Goal: Navigation & Orientation: Go to known website

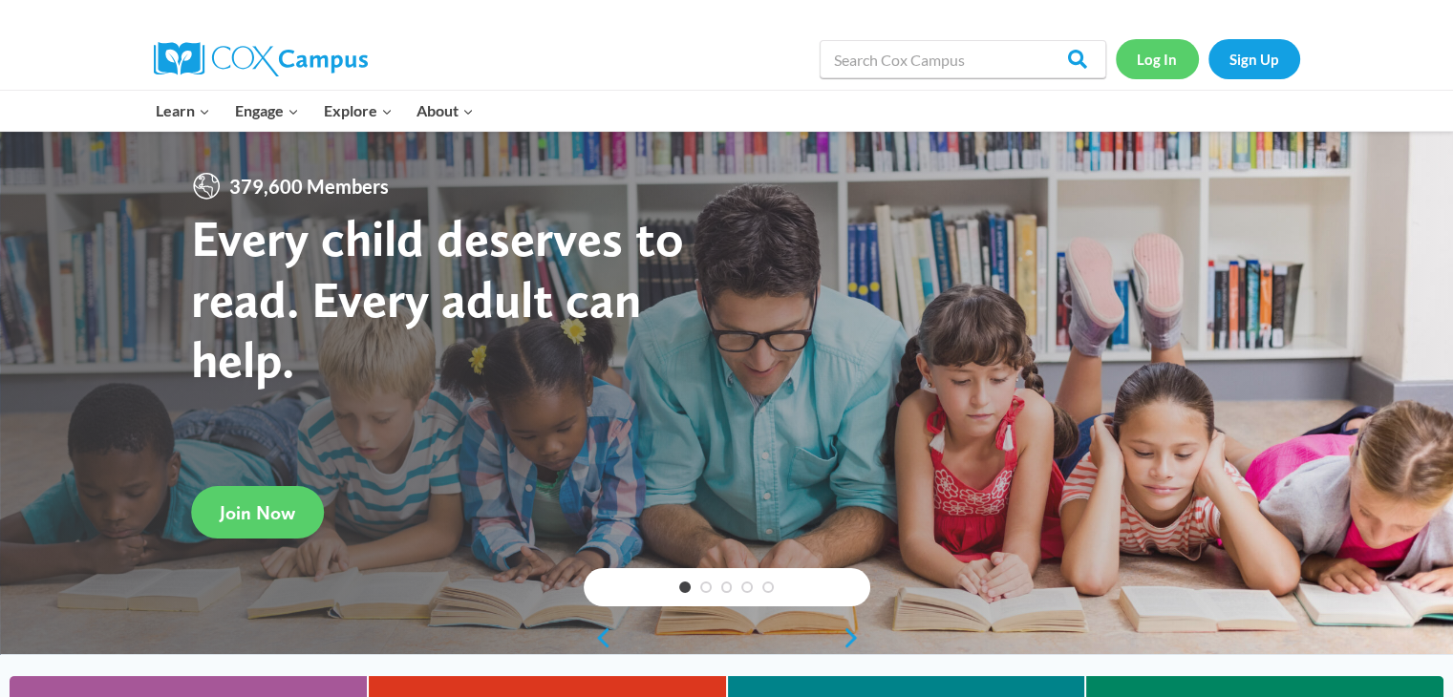
click at [1169, 56] on link "Log In" at bounding box center [1156, 58] width 83 height 39
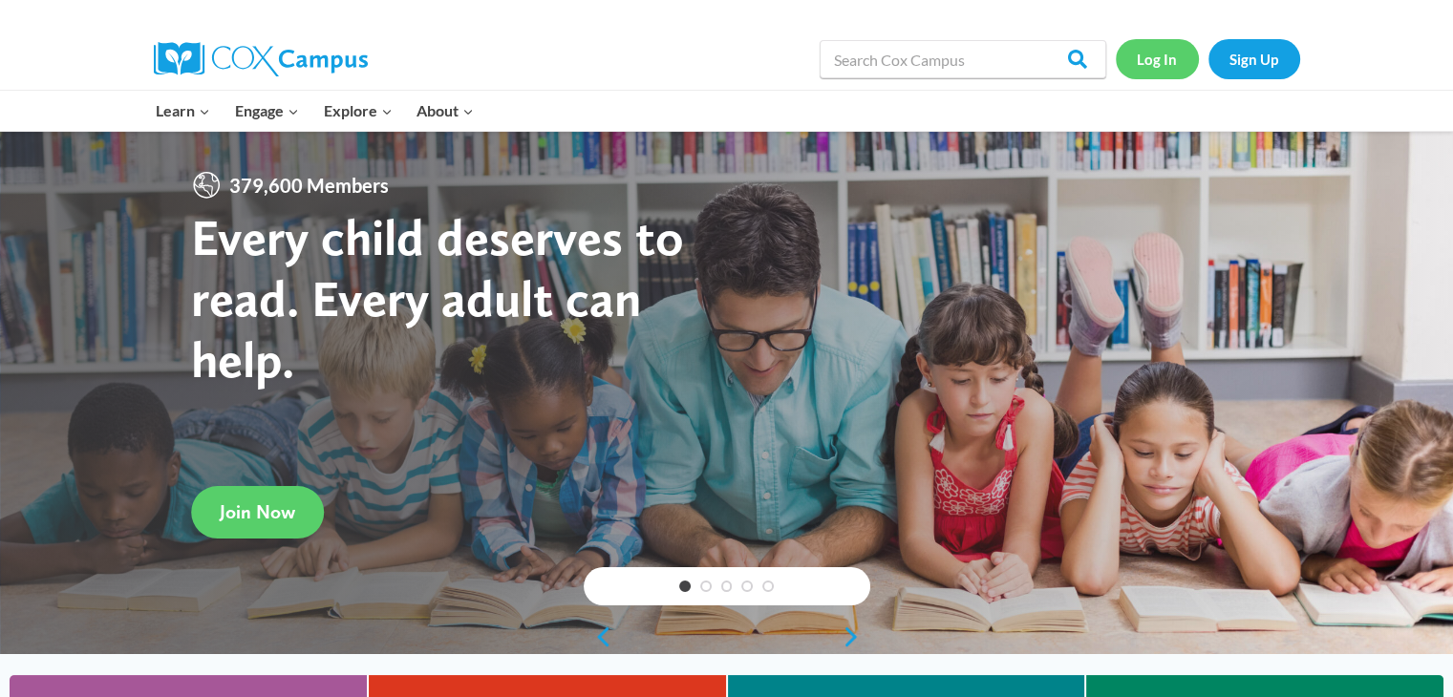
click at [1140, 72] on link "Log In" at bounding box center [1156, 58] width 83 height 39
